Goal: Check status: Check status

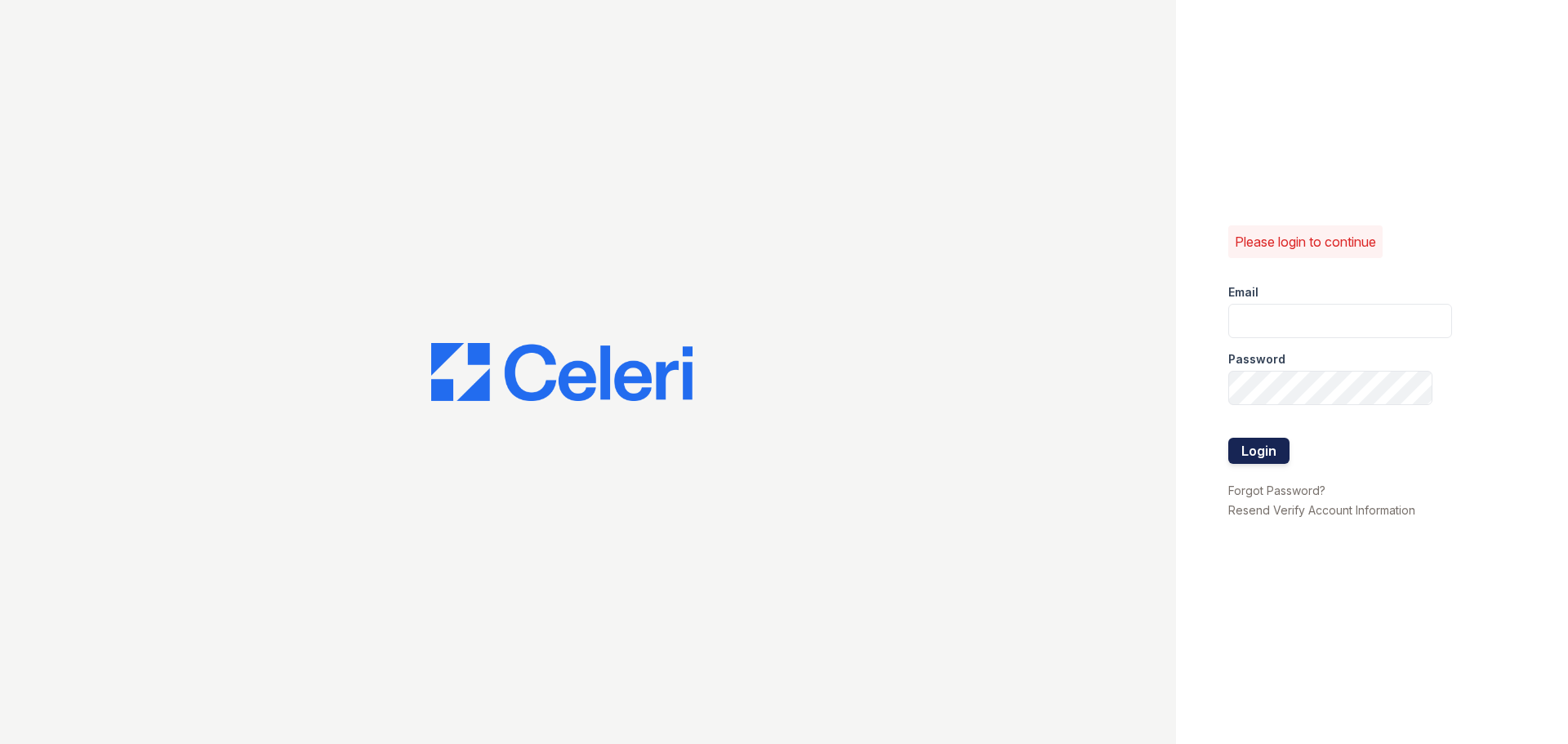
type input "arriveunionwharf@trinity-pm.com"
click at [1269, 438] on button "Login" at bounding box center [1259, 451] width 61 height 26
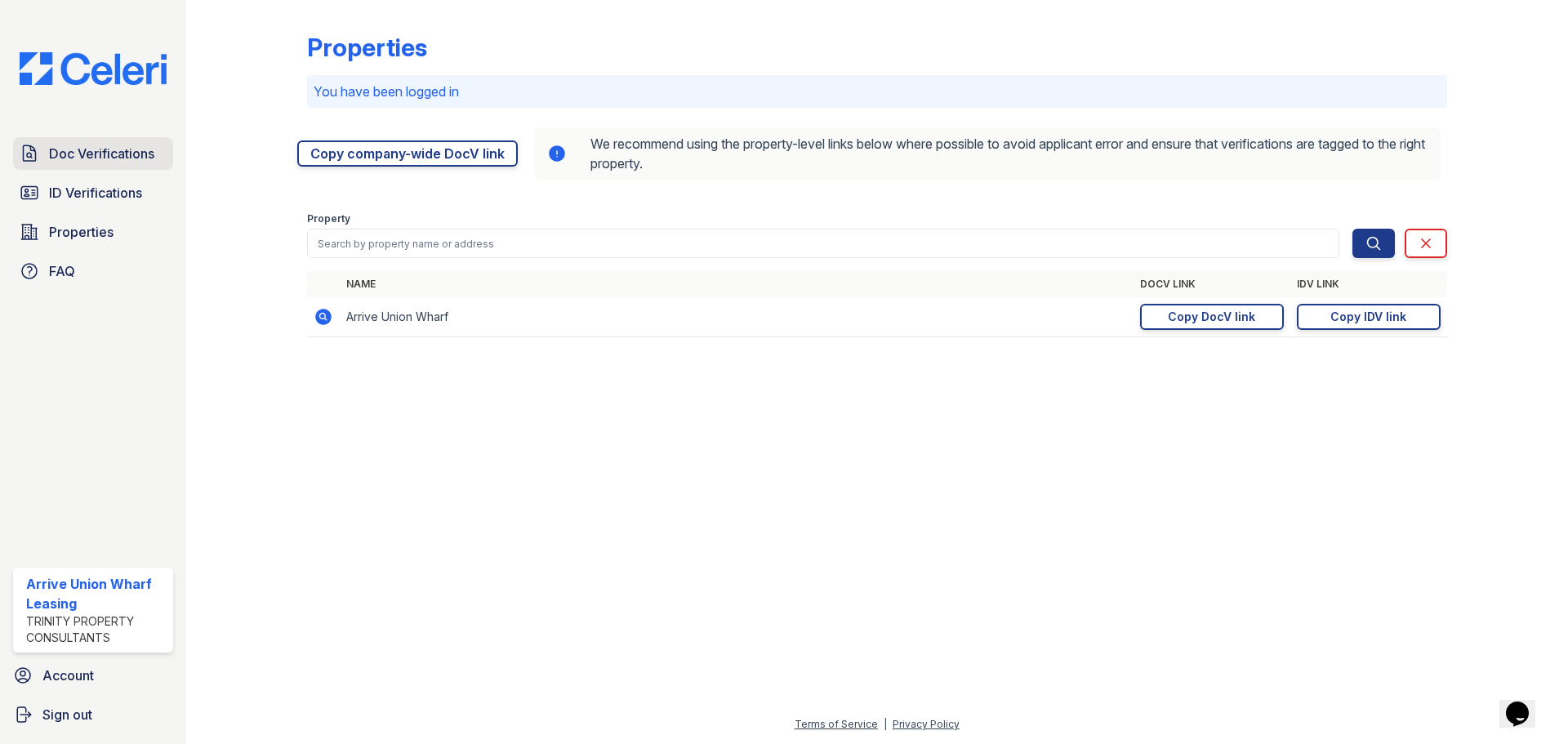
click at [117, 164] on link "Doc Verifications" at bounding box center [93, 153] width 160 height 32
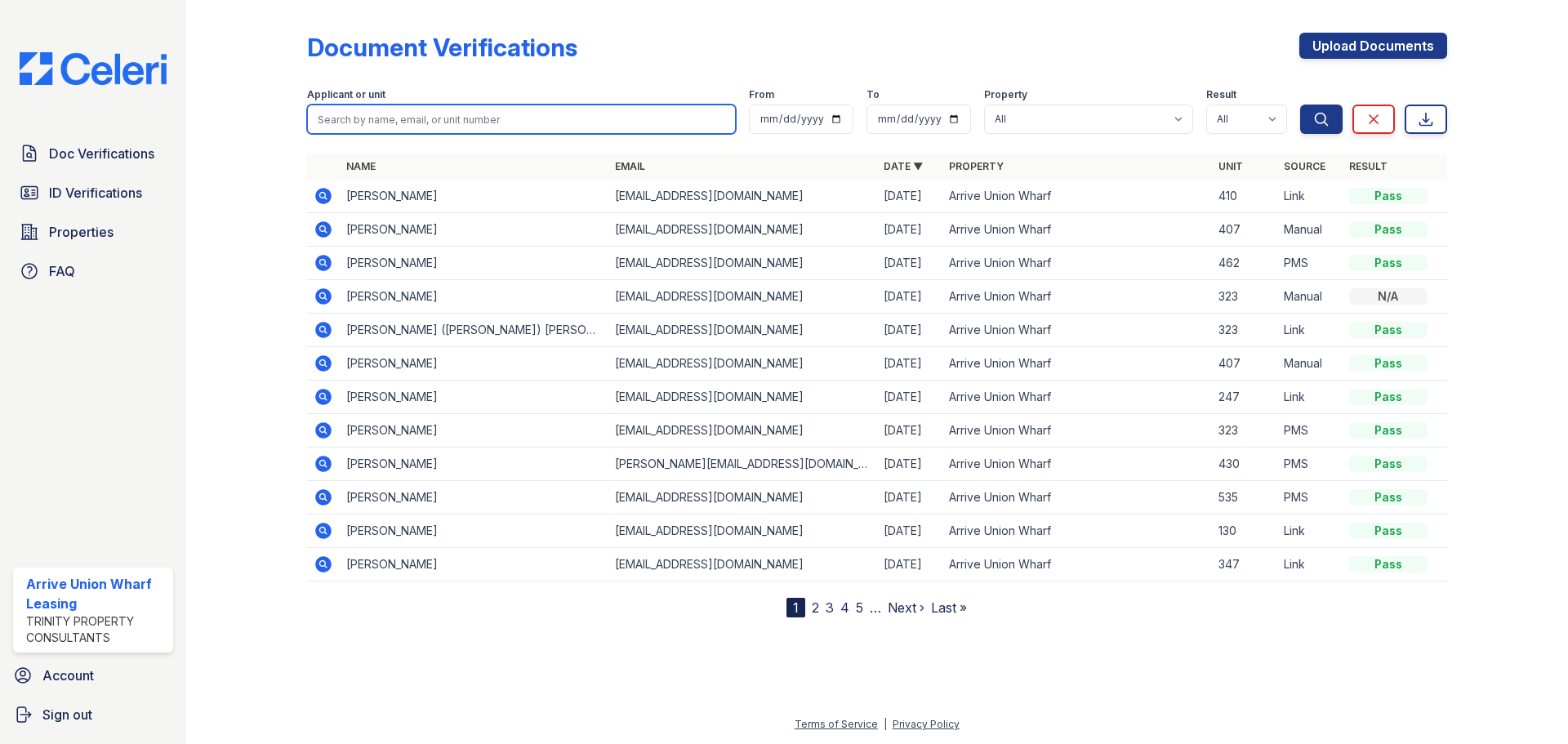
click at [432, 124] on input "search" at bounding box center [521, 119] width 429 height 30
type input "528"
click at [1300, 105] on button "Search" at bounding box center [1321, 119] width 43 height 30
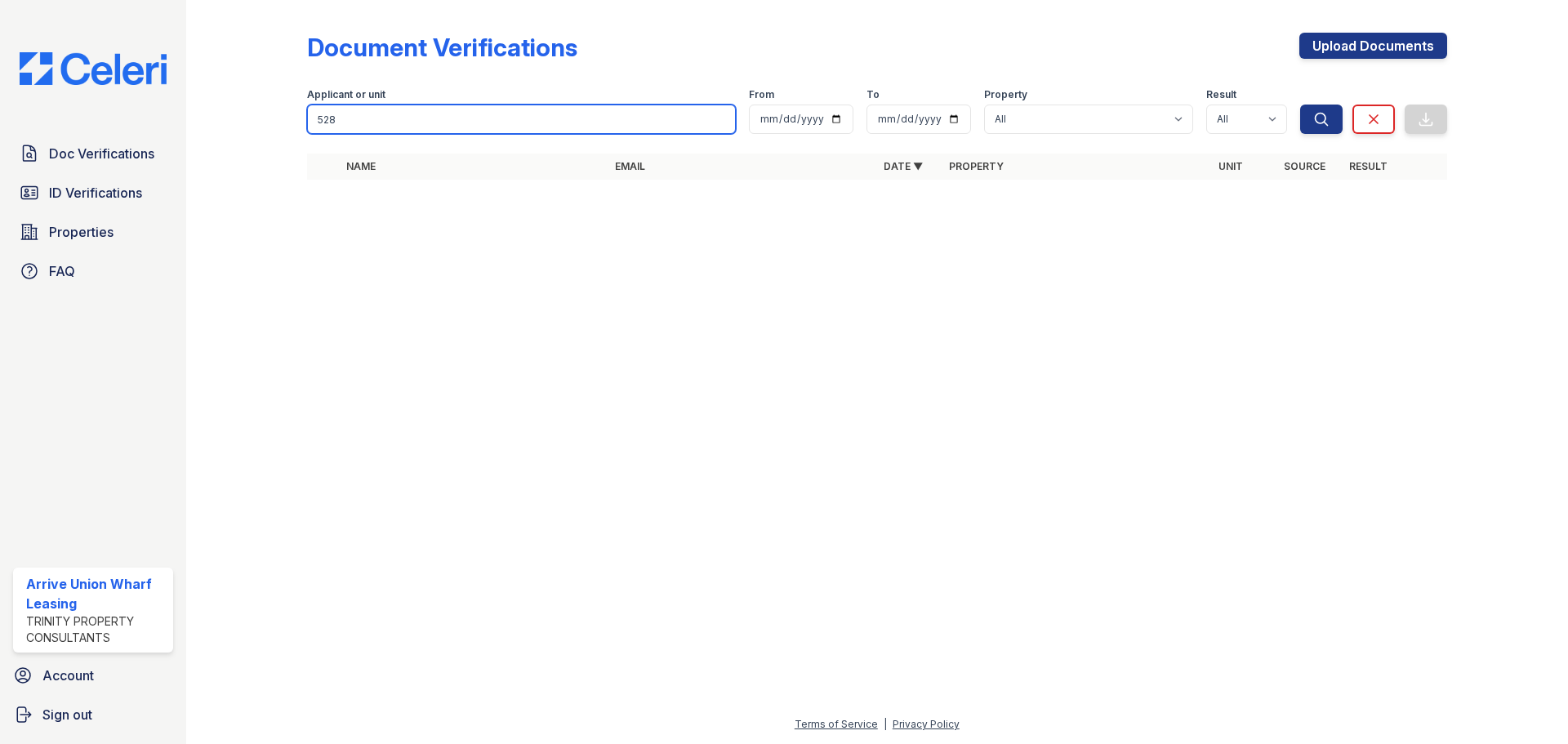
drag, startPoint x: 433, startPoint y: 124, endPoint x: 267, endPoint y: 123, distance: 166.0
click at [267, 123] on div "Document Verifications Upload Documents Filter Applicant or unit 528 From To Pr…" at bounding box center [877, 111] width 1330 height 222
type input "[PERSON_NAME]"
click at [1300, 105] on button "Search" at bounding box center [1321, 119] width 43 height 30
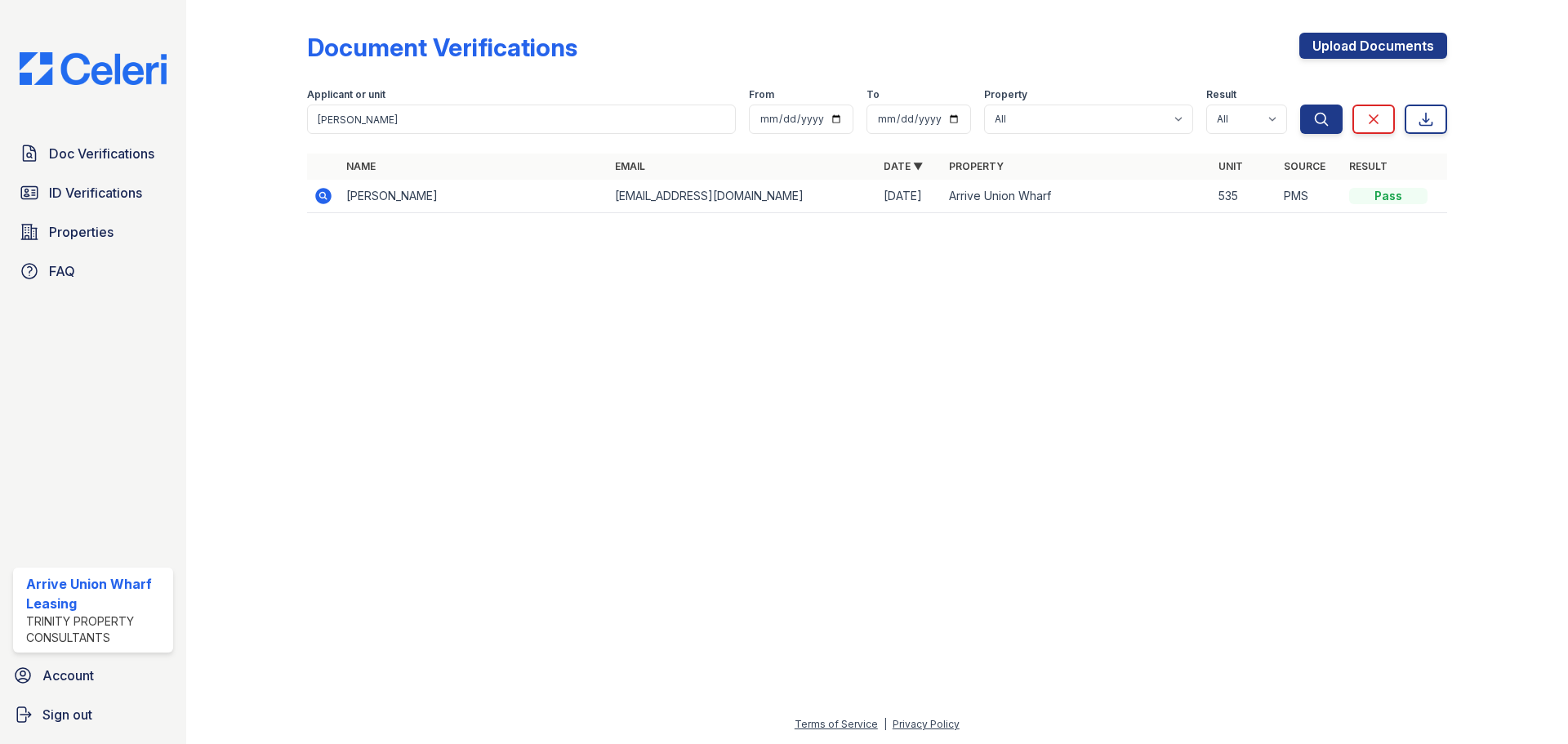
click at [320, 204] on icon at bounding box center [323, 195] width 20 height 20
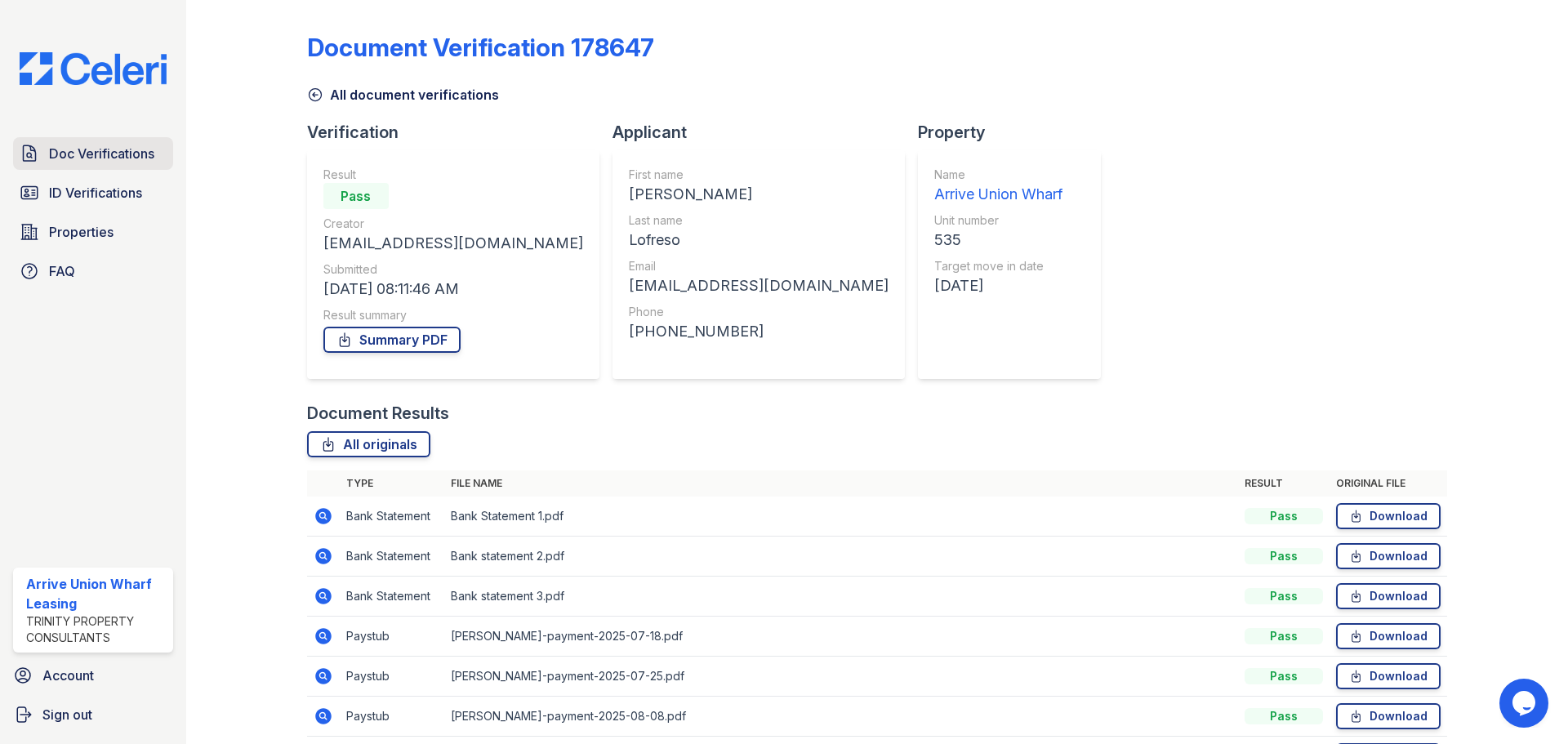
click at [122, 157] on span "Doc Verifications" at bounding box center [101, 153] width 106 height 20
